Goal: Complete application form: Complete application form

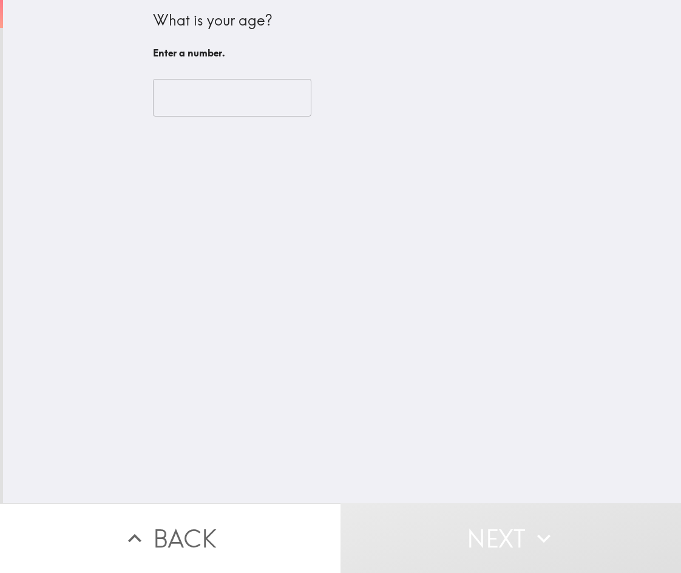
click at [230, 99] on input "number" at bounding box center [232, 98] width 158 height 38
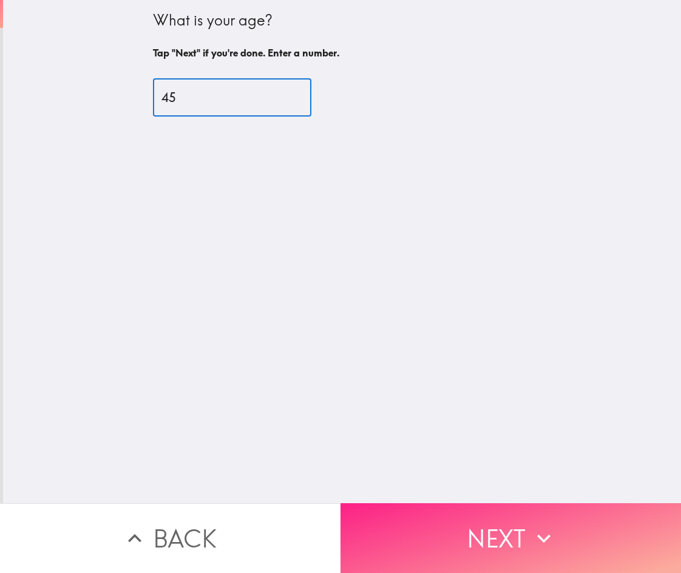
type input "45"
click at [487, 534] on button "Next" at bounding box center [511, 538] width 341 height 70
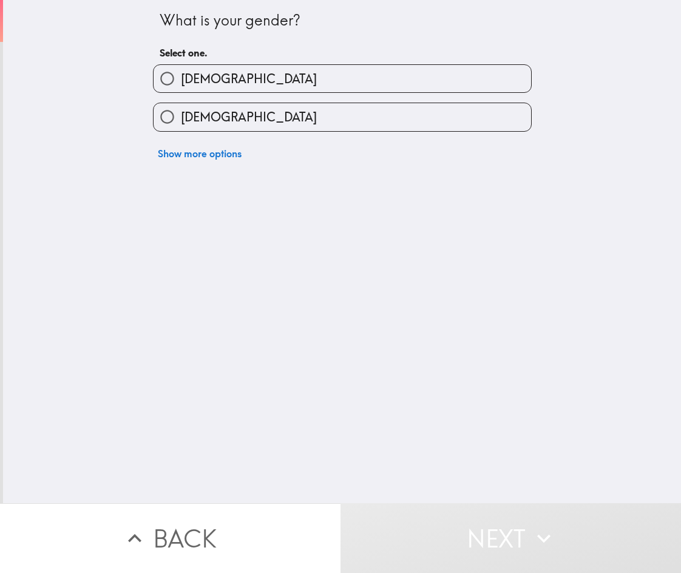
click at [249, 83] on label "[DEMOGRAPHIC_DATA]" at bounding box center [343, 78] width 378 height 27
click at [181, 83] on input "[DEMOGRAPHIC_DATA]" at bounding box center [167, 78] width 27 height 27
radio input "true"
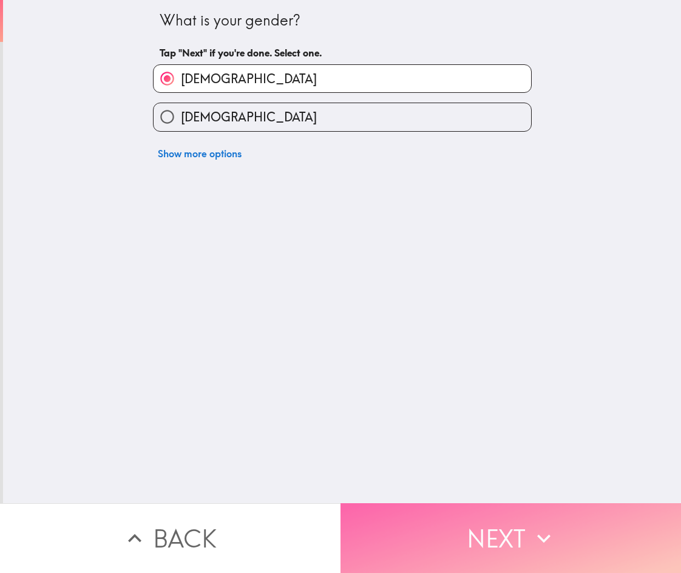
click at [455, 521] on button "Next" at bounding box center [511, 538] width 341 height 70
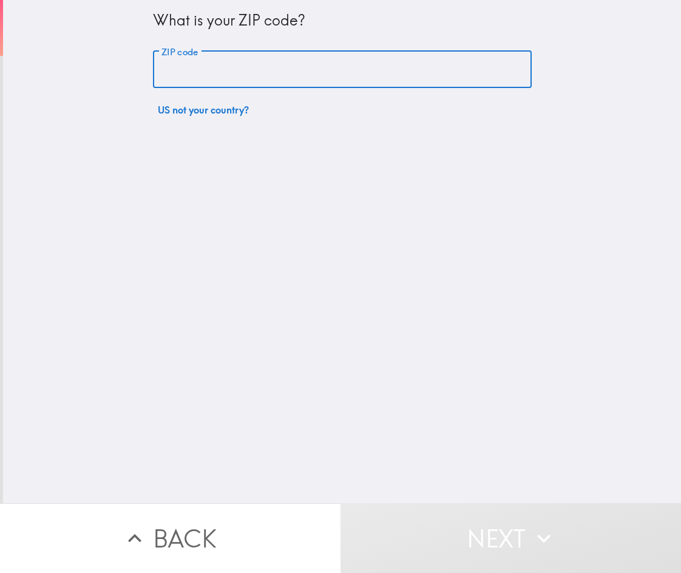
click at [219, 69] on input "ZIP code" at bounding box center [342, 70] width 379 height 38
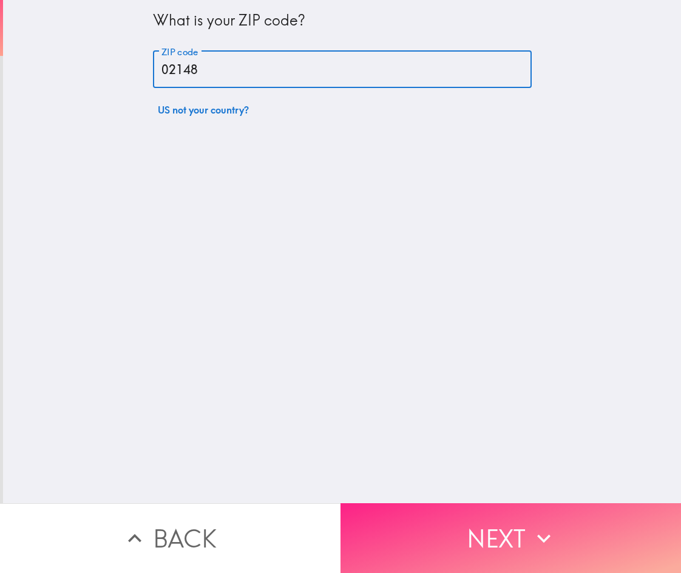
type input "02148"
click at [481, 555] on button "Next" at bounding box center [511, 538] width 341 height 70
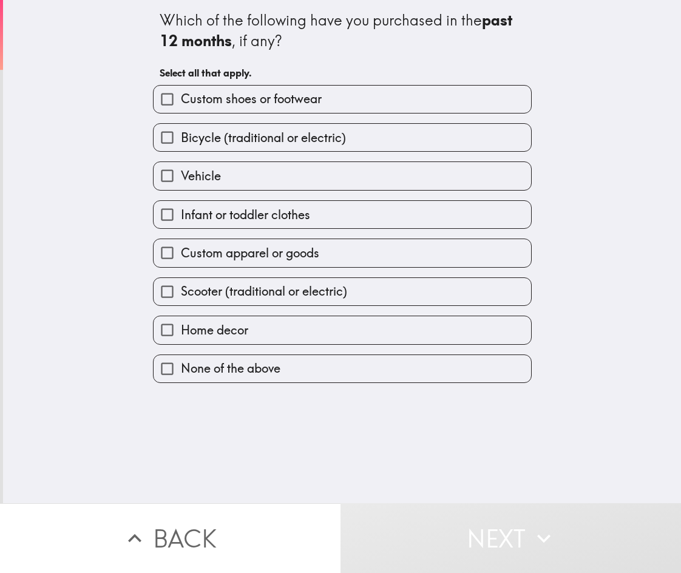
drag, startPoint x: 141, startPoint y: 21, endPoint x: 175, endPoint y: 75, distance: 64.2
click at [180, 80] on div "Which of the following have you purchased in the past 12 months , if any? Selec…" at bounding box center [342, 191] width 389 height 383
drag, startPoint x: 148, startPoint y: 12, endPoint x: 633, endPoint y: 18, distance: 484.5
click at [331, 387] on div "Which of the following have you purchased in the past 12 months , if any? Selec…" at bounding box center [342, 251] width 678 height 503
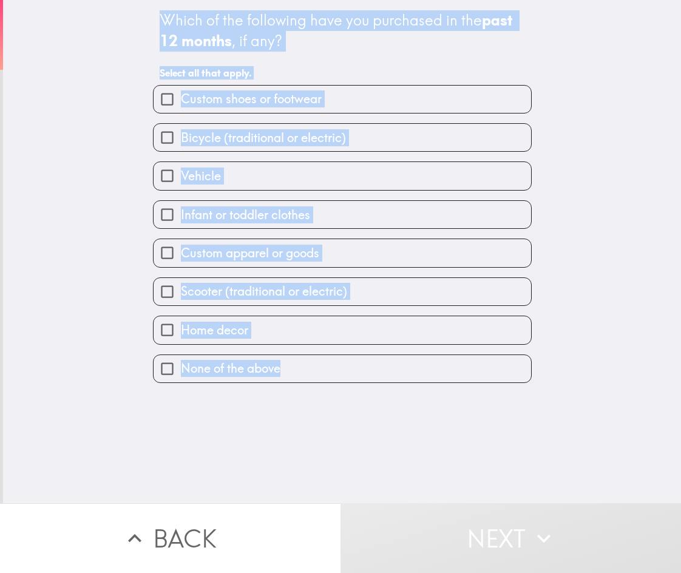
drag, startPoint x: 161, startPoint y: 36, endPoint x: 289, endPoint y: 414, distance: 398.7
click at [289, 414] on div "Which of the following have you purchased in the past 12 months , if any? Selec…" at bounding box center [342, 251] width 678 height 503
click at [212, 37] on b "past 12 months" at bounding box center [338, 30] width 356 height 39
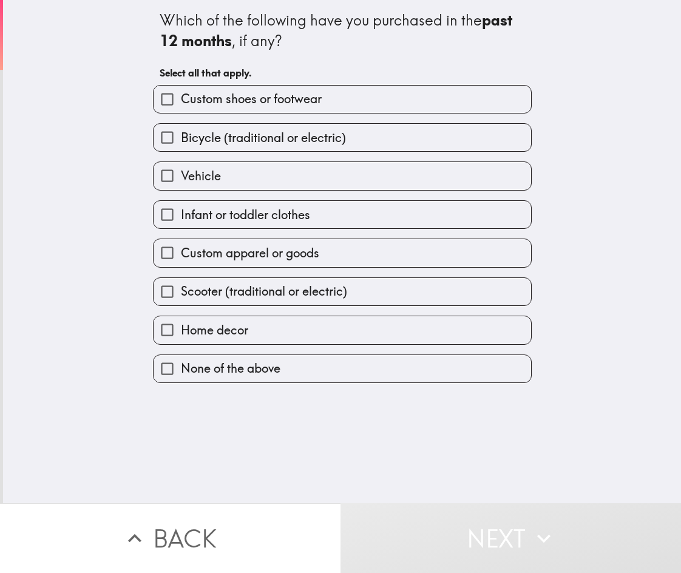
click at [256, 332] on span "button" at bounding box center [343, 329] width 378 height 27
click at [160, 327] on input "Home decor" at bounding box center [167, 329] width 27 height 27
checkbox input "true"
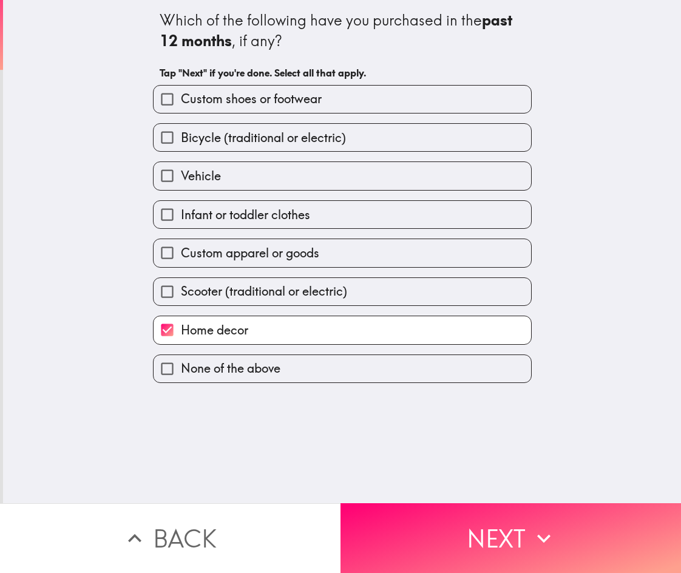
click at [161, 212] on input "Infant or toddler clothes" at bounding box center [167, 214] width 27 height 27
checkbox input "true"
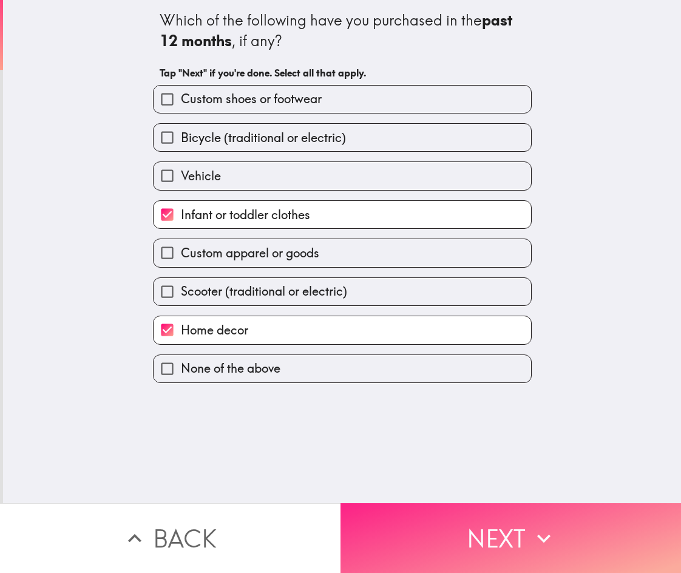
click at [455, 519] on span "button" at bounding box center [511, 538] width 341 height 70
click at [157, 177] on input "Vehicle" at bounding box center [167, 175] width 27 height 27
checkbox input "true"
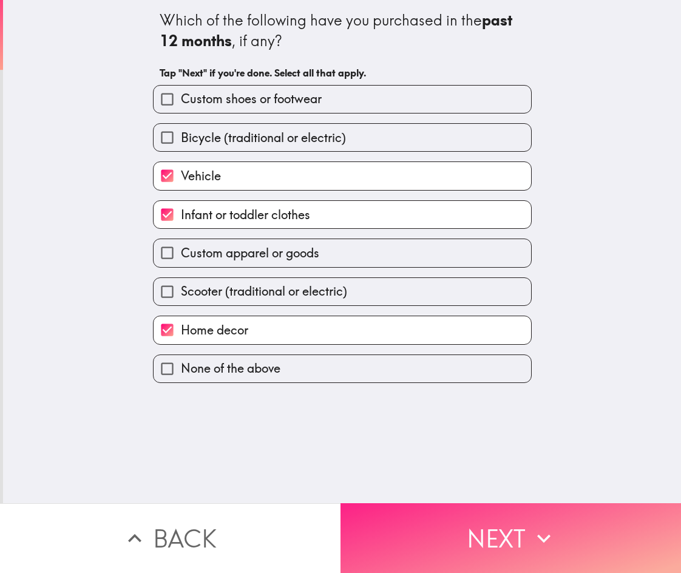
click at [449, 534] on span "button" at bounding box center [511, 538] width 341 height 70
